Goal: Task Accomplishment & Management: Use online tool/utility

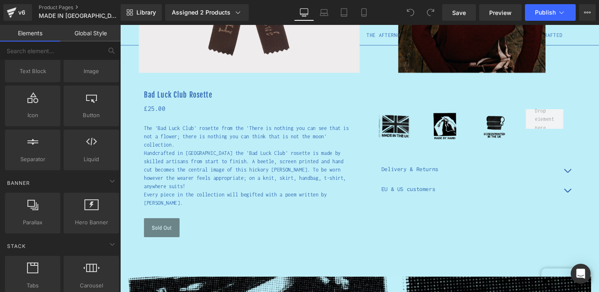
scroll to position [22, 0]
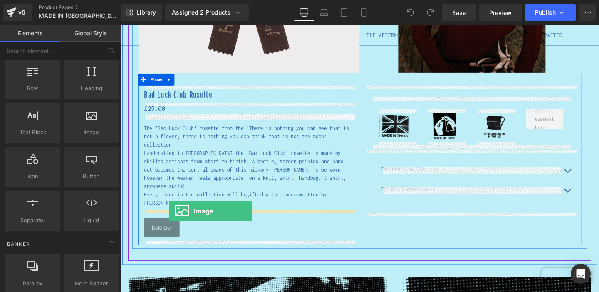
drag, startPoint x: 205, startPoint y: 141, endPoint x: 171, endPoint y: 221, distance: 86.4
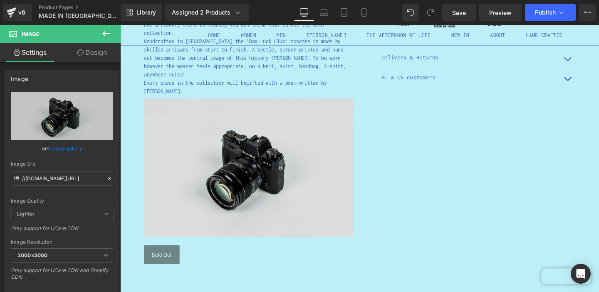
scroll to position [407, 0]
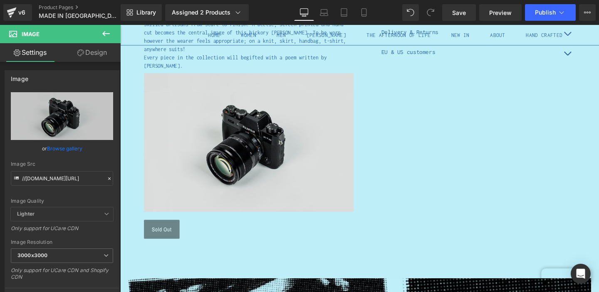
click at [311, 143] on img at bounding box center [255, 149] width 220 height 146
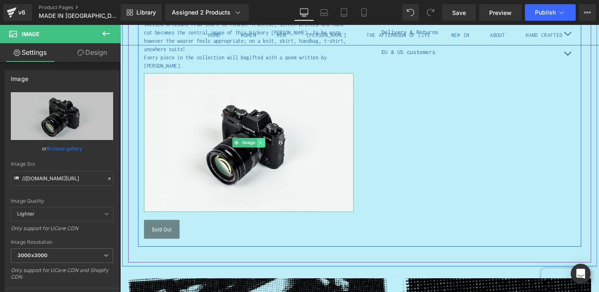
click at [269, 149] on icon at bounding box center [268, 148] width 5 height 5
click at [273, 150] on icon at bounding box center [272, 148] width 5 height 5
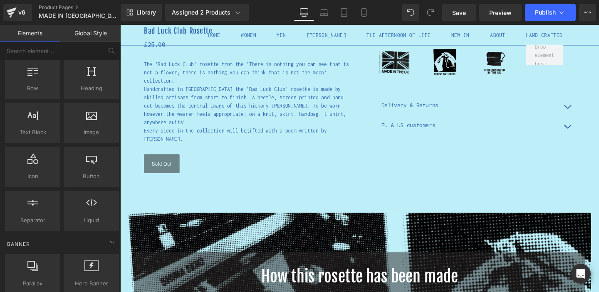
scroll to position [230, 0]
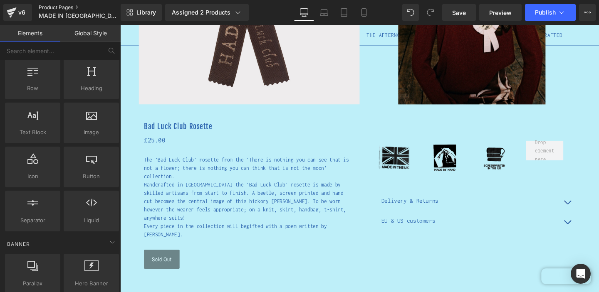
click at [69, 6] on link "Product Pages" at bounding box center [87, 7] width 96 height 7
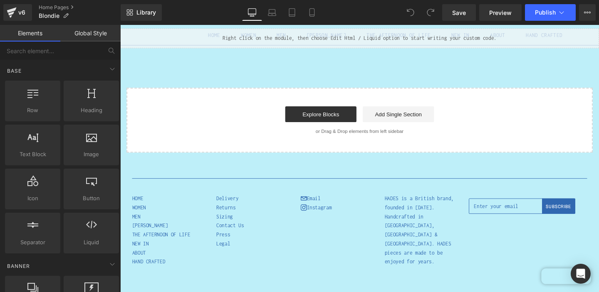
scroll to position [1542, 0]
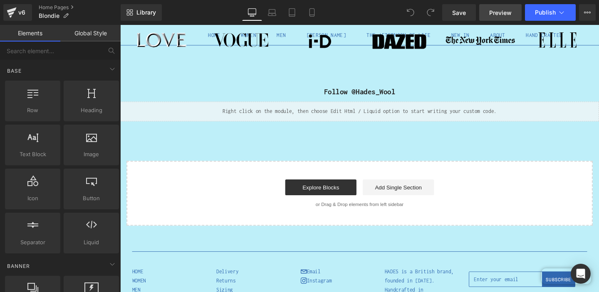
click at [499, 15] on span "Preview" at bounding box center [500, 12] width 22 height 9
